Goal: Information Seeking & Learning: Learn about a topic

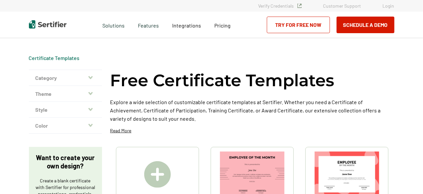
scroll to position [33, 0]
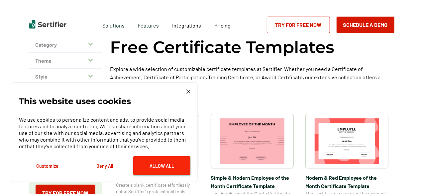
click at [167, 162] on button "Allow All" at bounding box center [161, 165] width 57 height 19
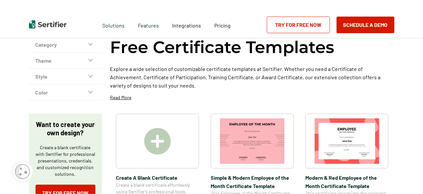
click at [91, 44] on icon "button" at bounding box center [90, 44] width 4 height 5
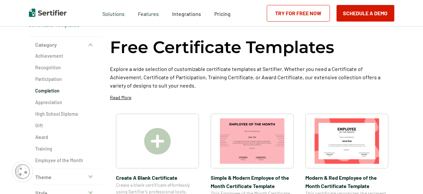
scroll to position [66, 0]
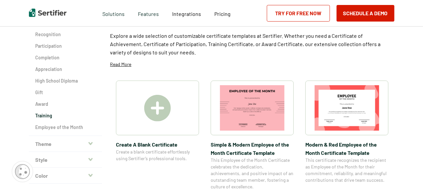
click at [47, 113] on h2 "Training" at bounding box center [66, 116] width 60 height 7
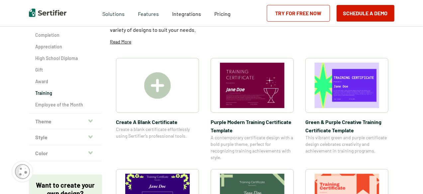
scroll to position [100, 0]
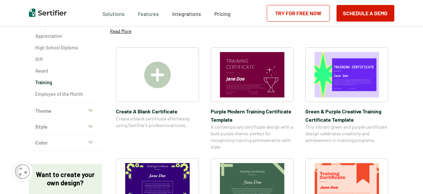
click at [95, 128] on button "Style" at bounding box center [65, 127] width 73 height 16
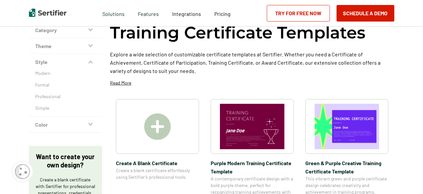
scroll to position [33, 0]
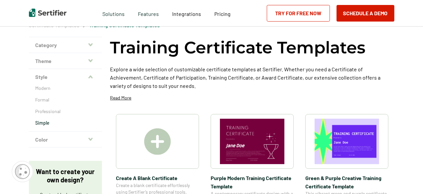
click at [48, 123] on p "Simple" at bounding box center [66, 123] width 60 height 7
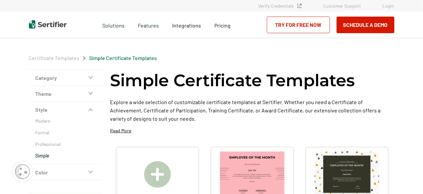
scroll to position [33, 0]
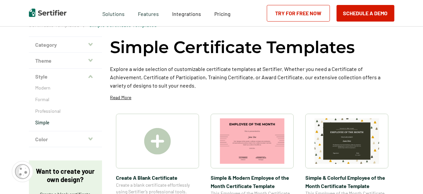
click at [92, 79] on icon "button" at bounding box center [90, 76] width 4 height 5
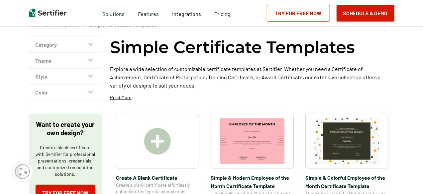
click at [95, 59] on button "Theme" at bounding box center [65, 61] width 73 height 16
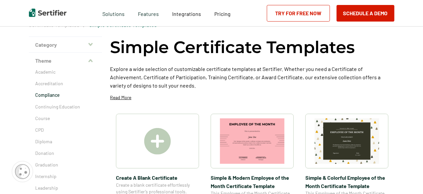
scroll to position [66, 0]
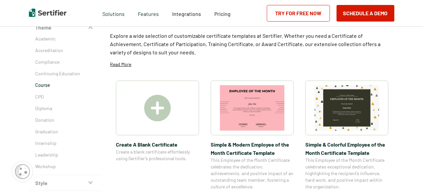
click at [45, 86] on p "Course" at bounding box center [66, 85] width 60 height 7
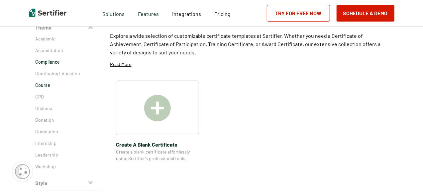
scroll to position [33, 0]
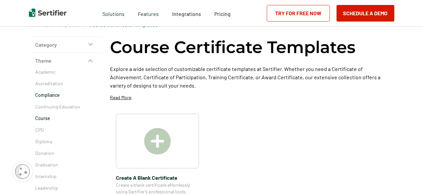
click at [56, 94] on p "Compliance" at bounding box center [66, 95] width 60 height 7
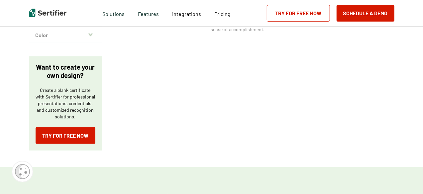
scroll to position [232, 0]
